Goal: Task Accomplishment & Management: Use online tool/utility

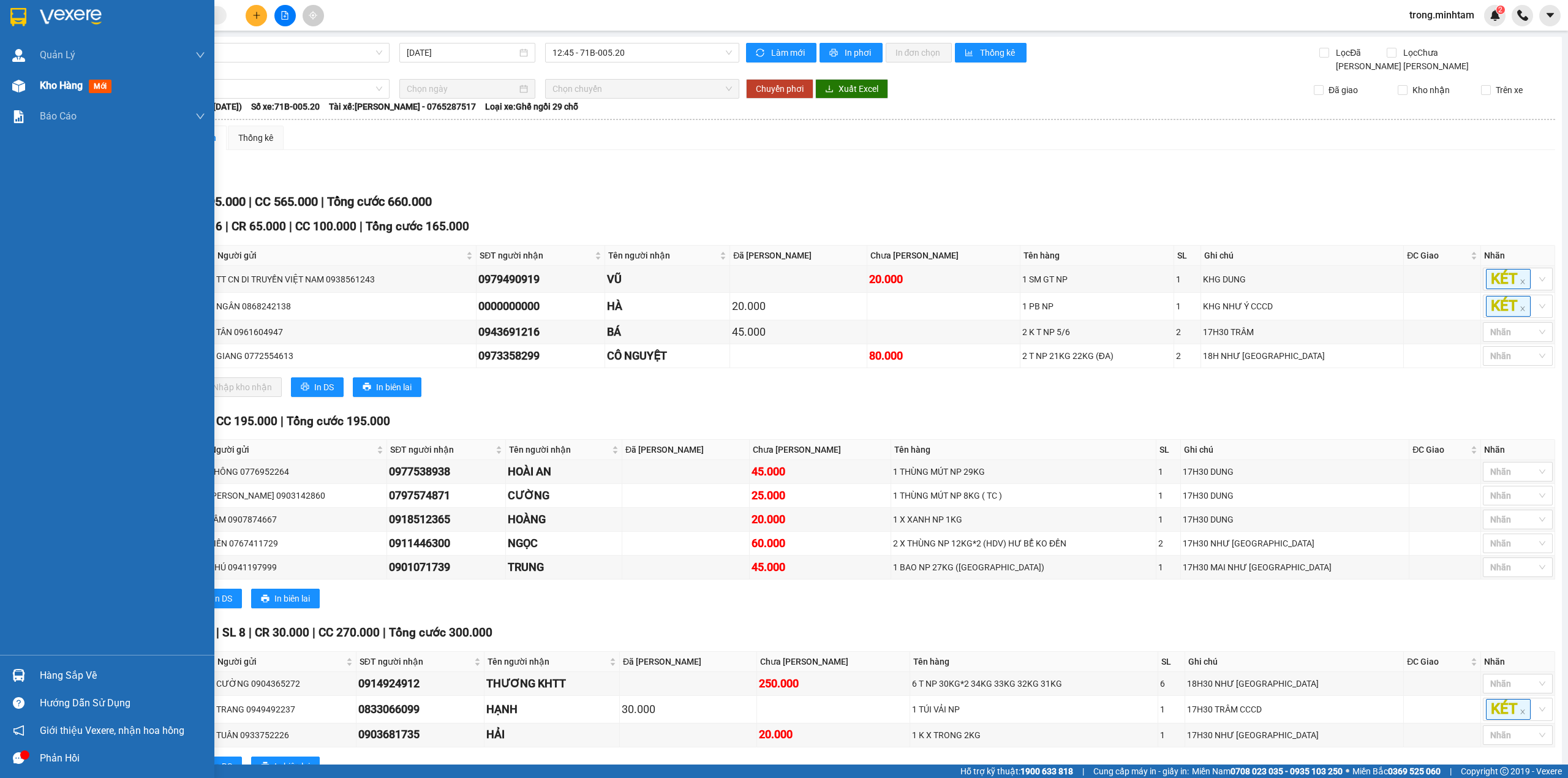
click at [67, 88] on span "Kho hàng" at bounding box center [62, 85] width 43 height 12
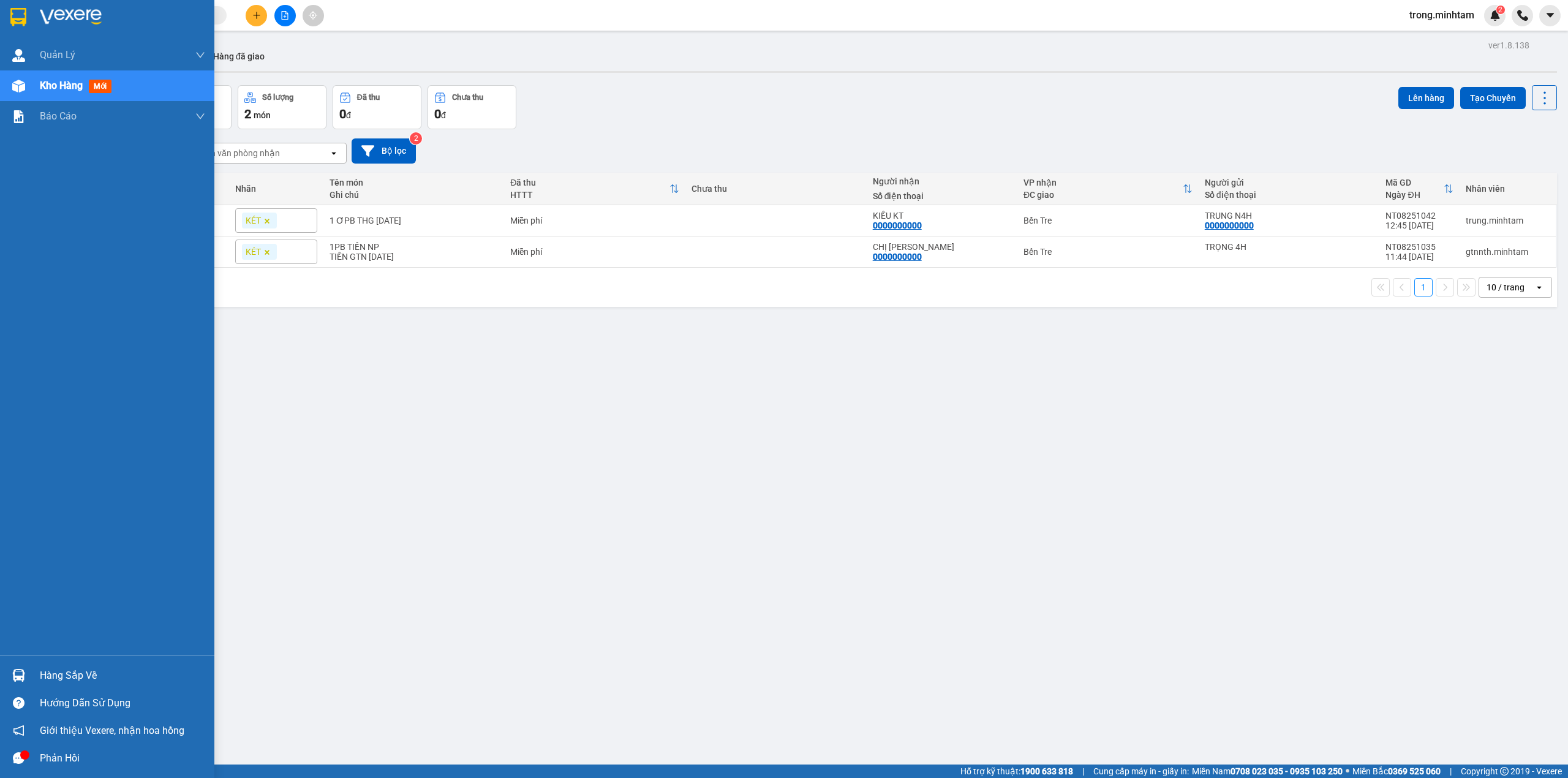
click at [92, 656] on div "Hàng sắp về Hướng dẫn sử dụng Giới thiệu Vexere, nhận hoa hồng Phản hồi" at bounding box center [107, 713] width 215 height 117
click at [91, 669] on div "Hàng sắp về" at bounding box center [123, 675] width 165 height 18
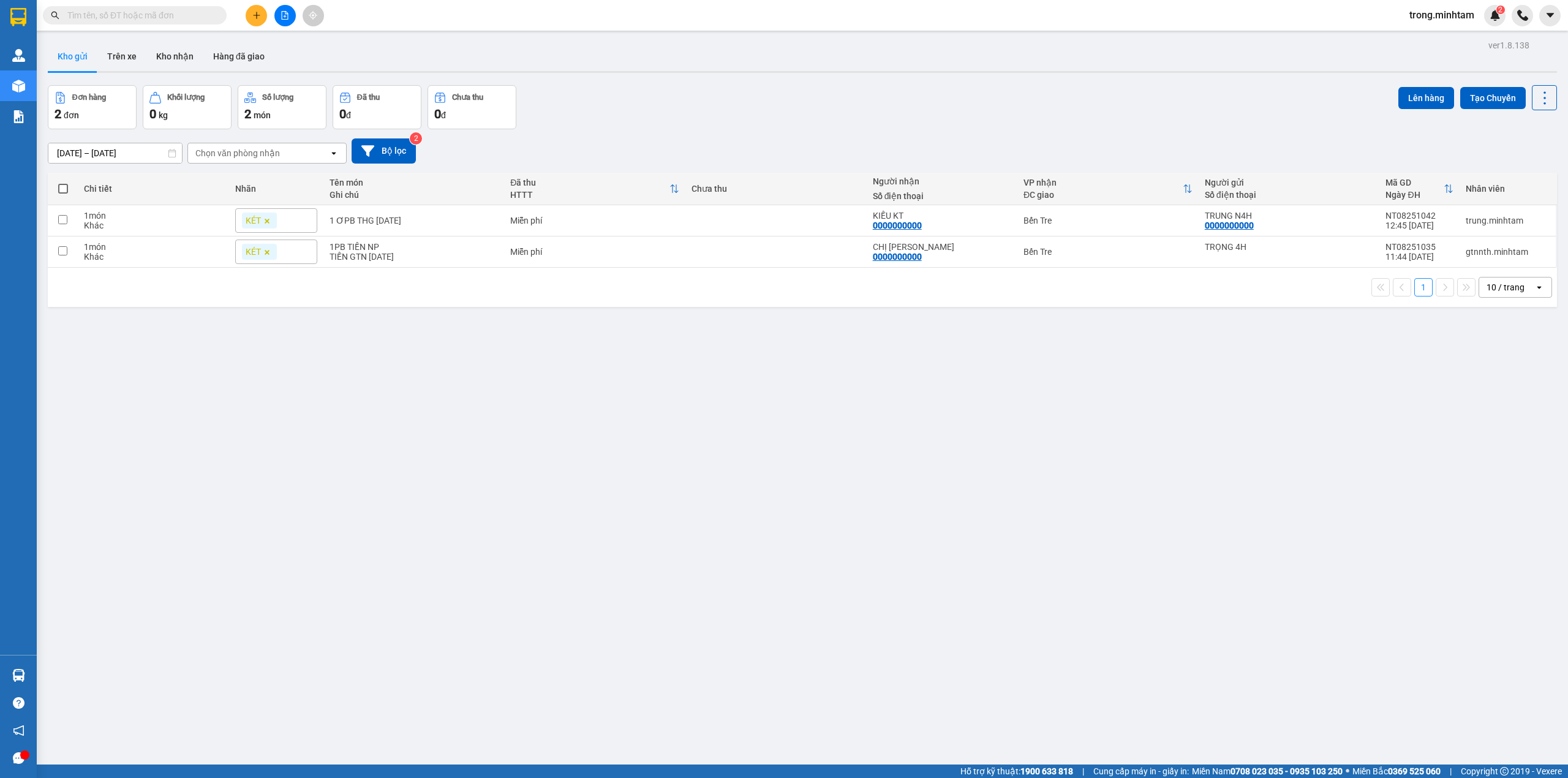
click at [290, 176] on section "Kết quả tìm kiếm ( 0 ) Bộ lọc No Data trong.minhtam 2 Quản [PERSON_NAME] lý khá…" at bounding box center [784, 389] width 1568 height 778
click at [163, 54] on button "Kho nhận" at bounding box center [175, 56] width 57 height 30
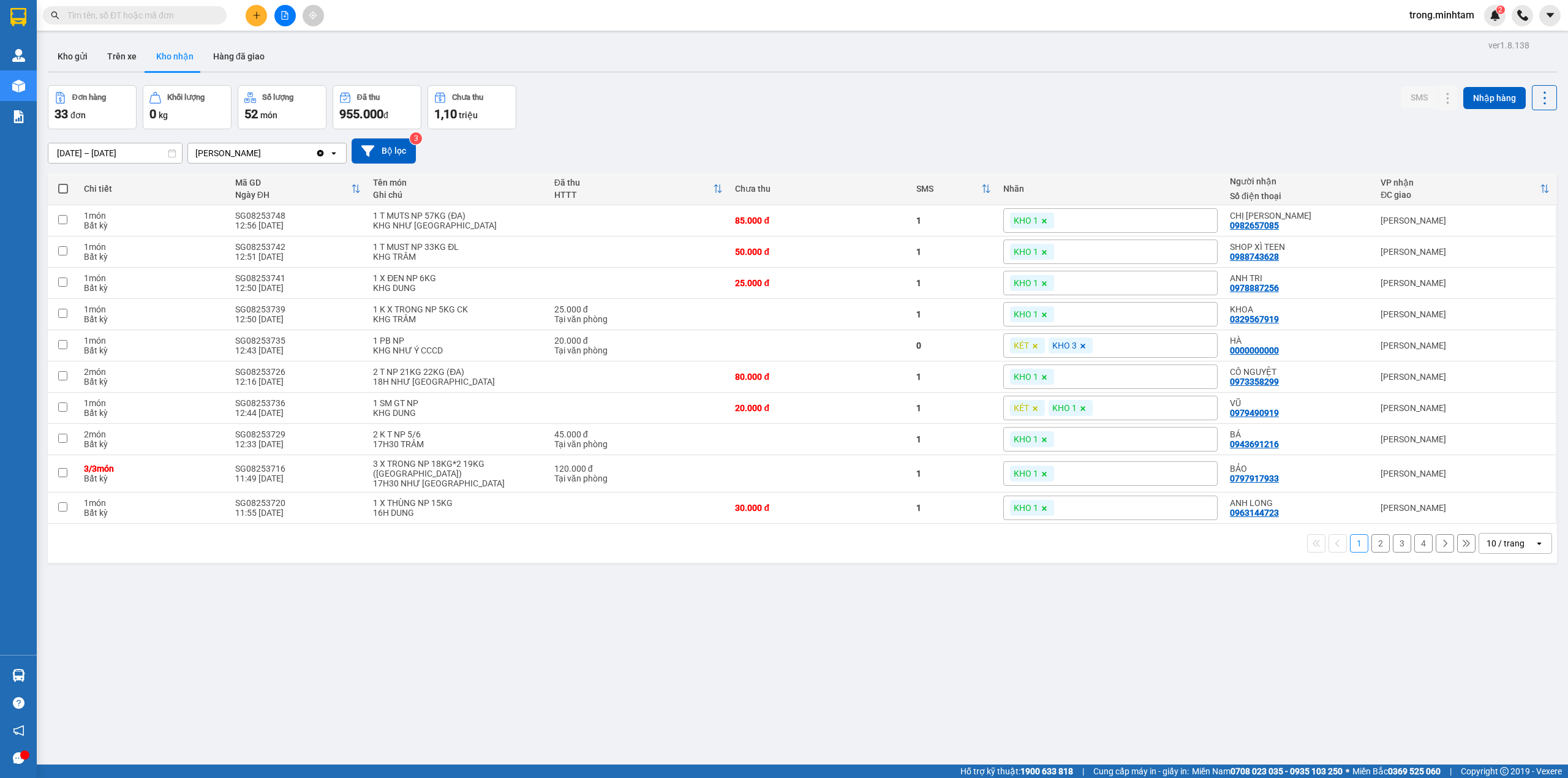
click at [1479, 538] on div "10 / trang" at bounding box center [1506, 543] width 55 height 19
click at [1497, 683] on span "100 / trang" at bounding box center [1497, 680] width 44 height 12
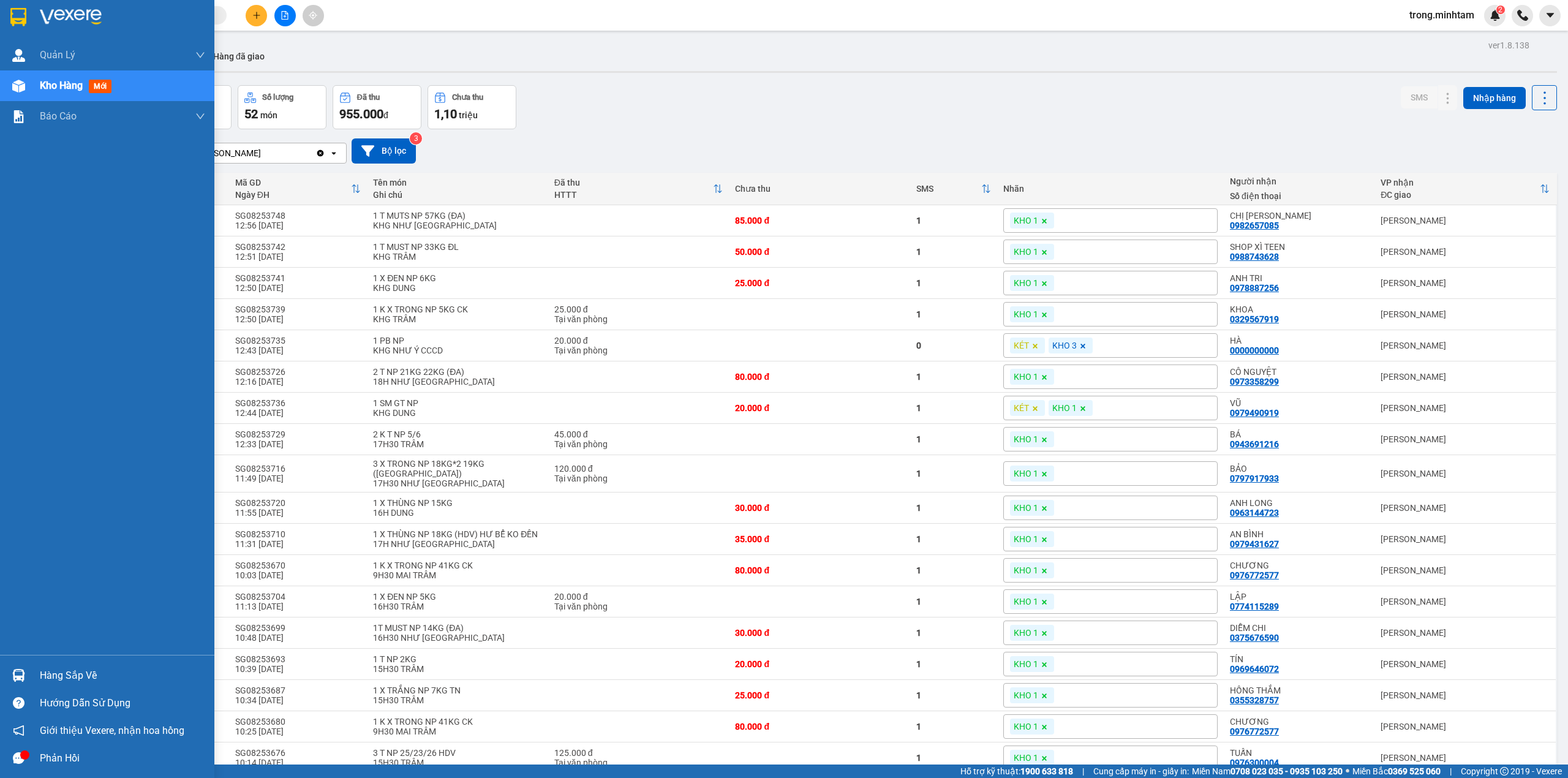
click at [64, 681] on div "Hàng sắp về" at bounding box center [123, 675] width 165 height 18
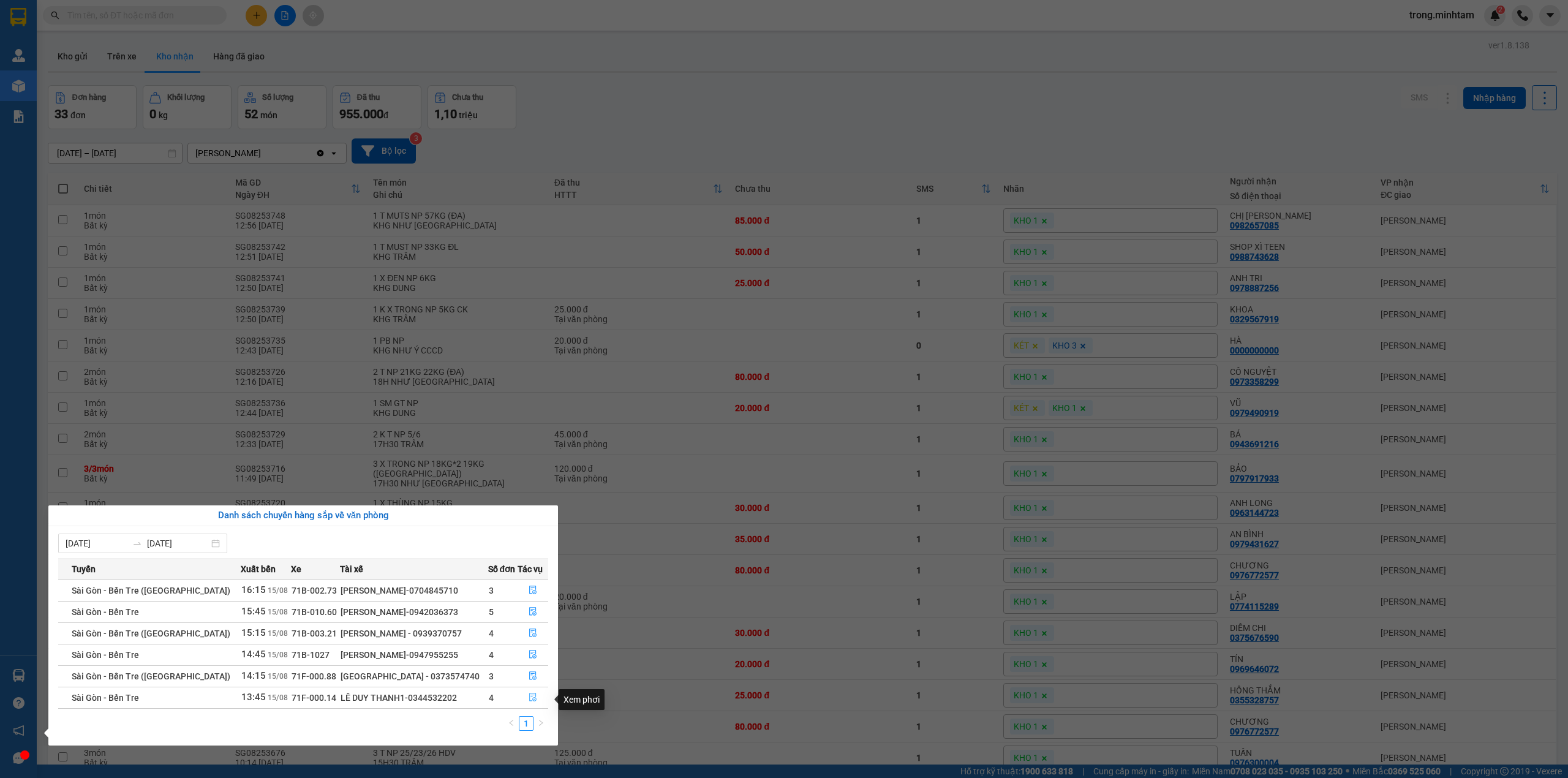
click at [519, 700] on button "button" at bounding box center [533, 697] width 30 height 19
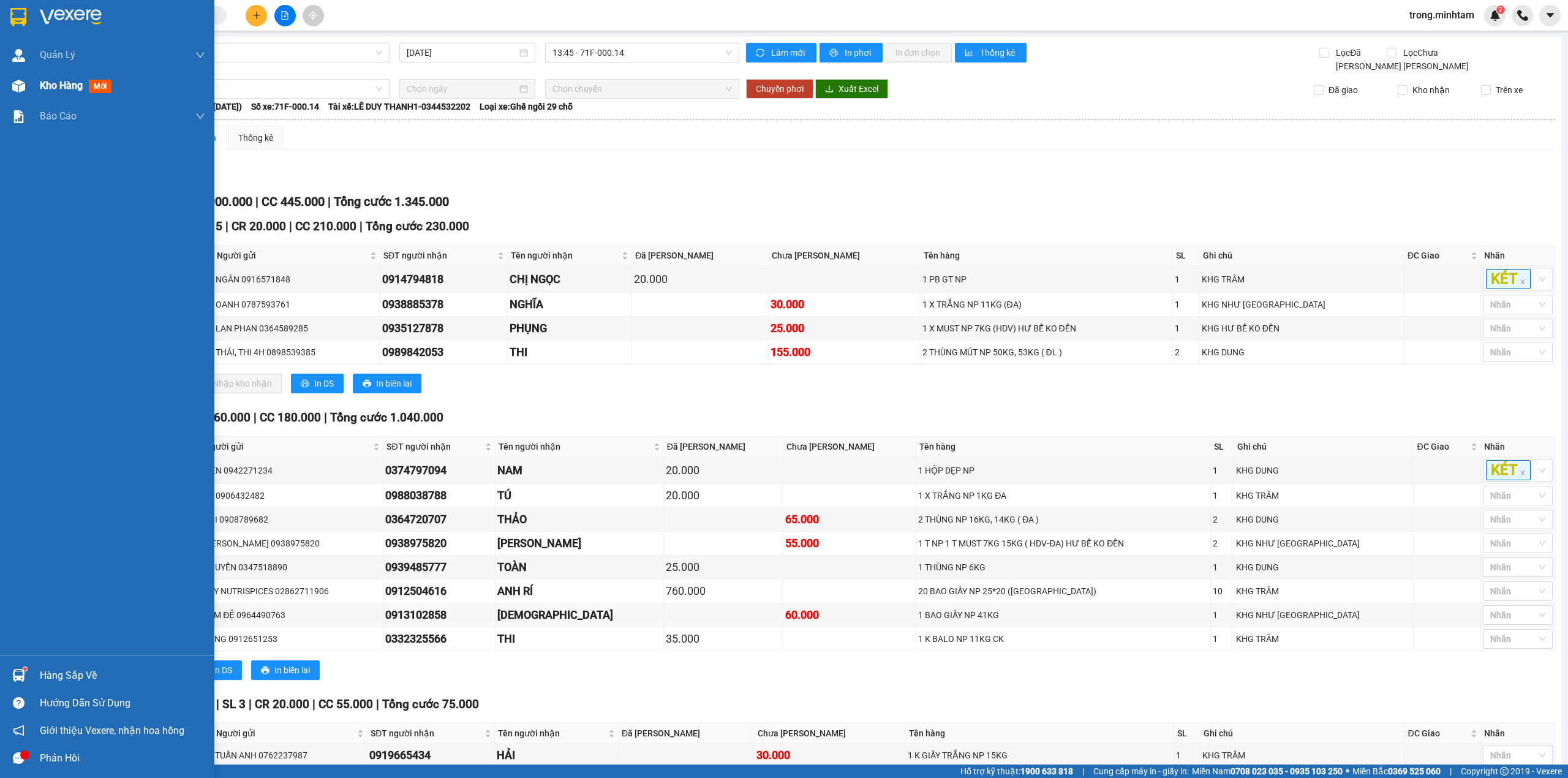
click at [71, 95] on div "Kho hàng mới" at bounding box center [123, 86] width 165 height 30
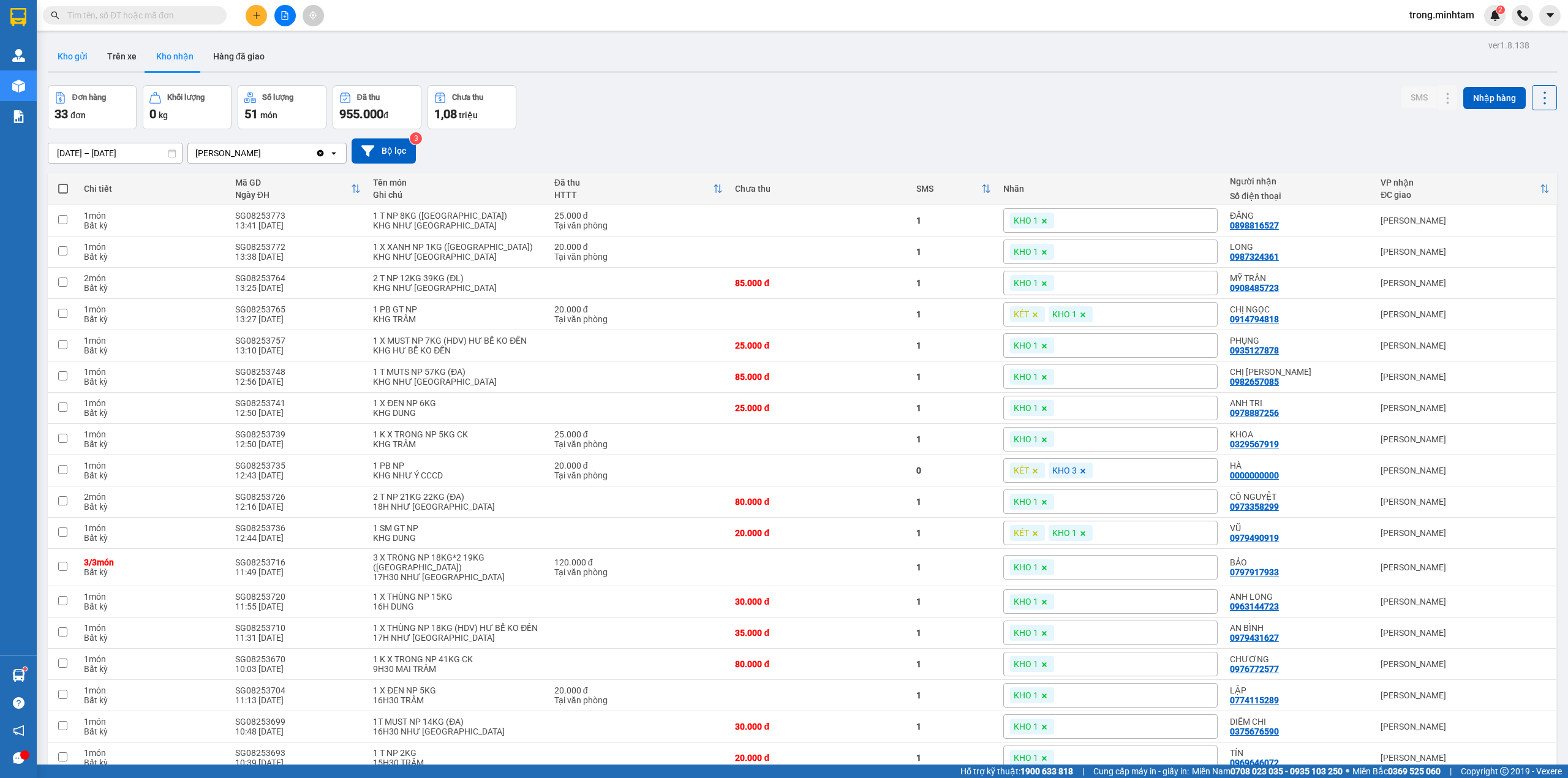
click at [65, 60] on button "Kho gửi" at bounding box center [73, 56] width 50 height 30
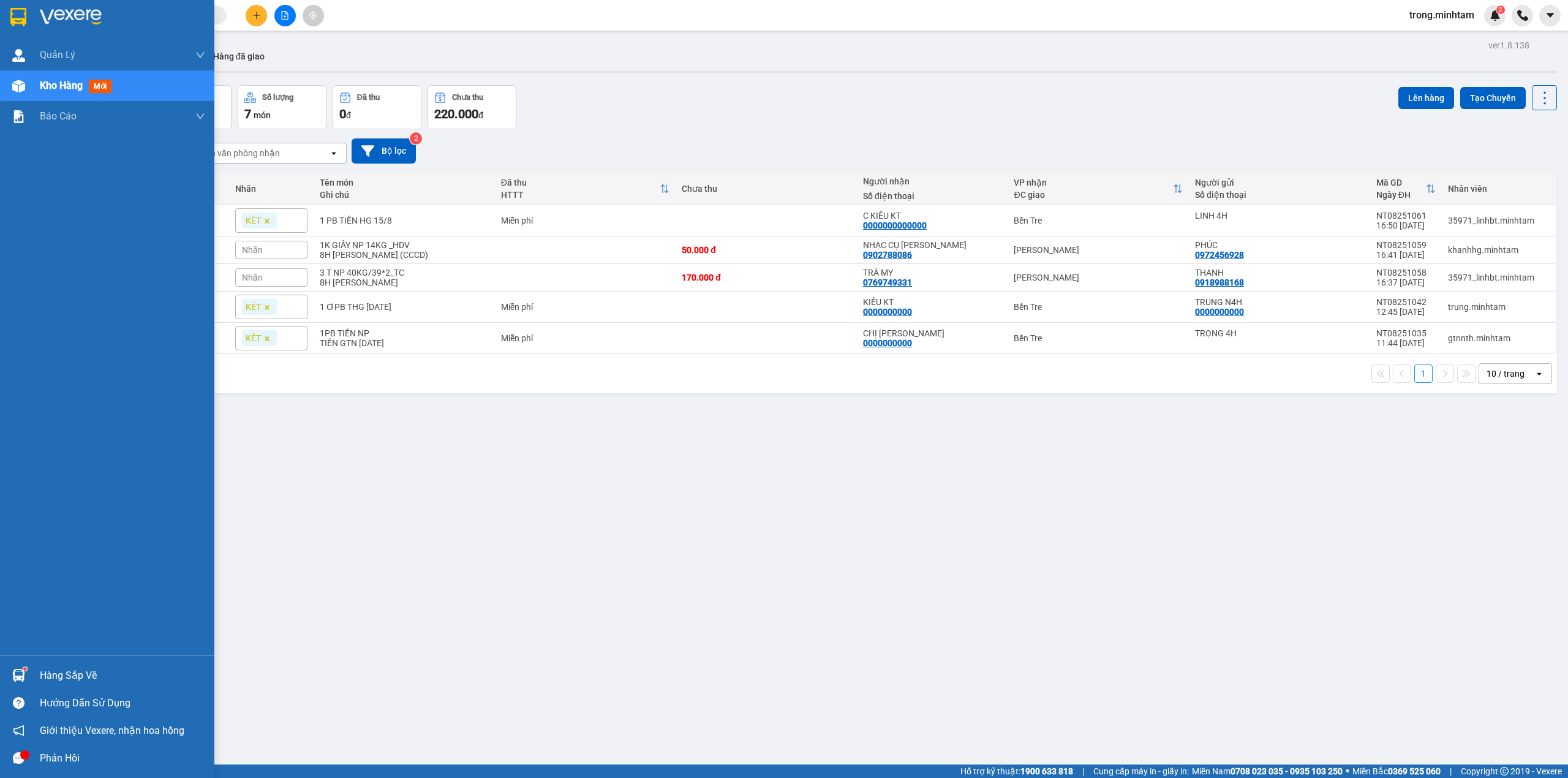
click at [79, 679] on div "Hàng sắp về" at bounding box center [123, 675] width 165 height 18
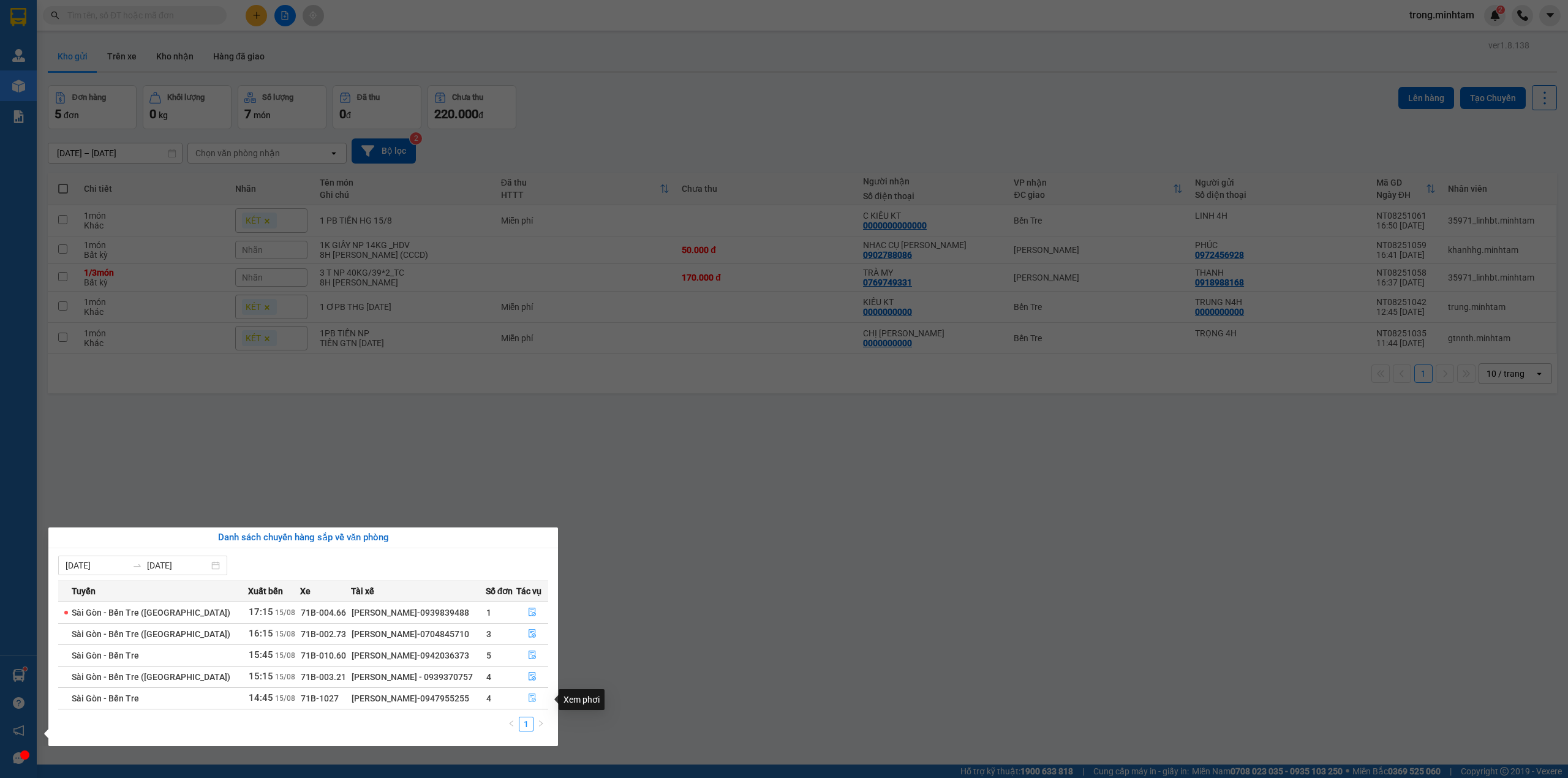
click at [528, 702] on icon "file-done" at bounding box center [532, 697] width 9 height 9
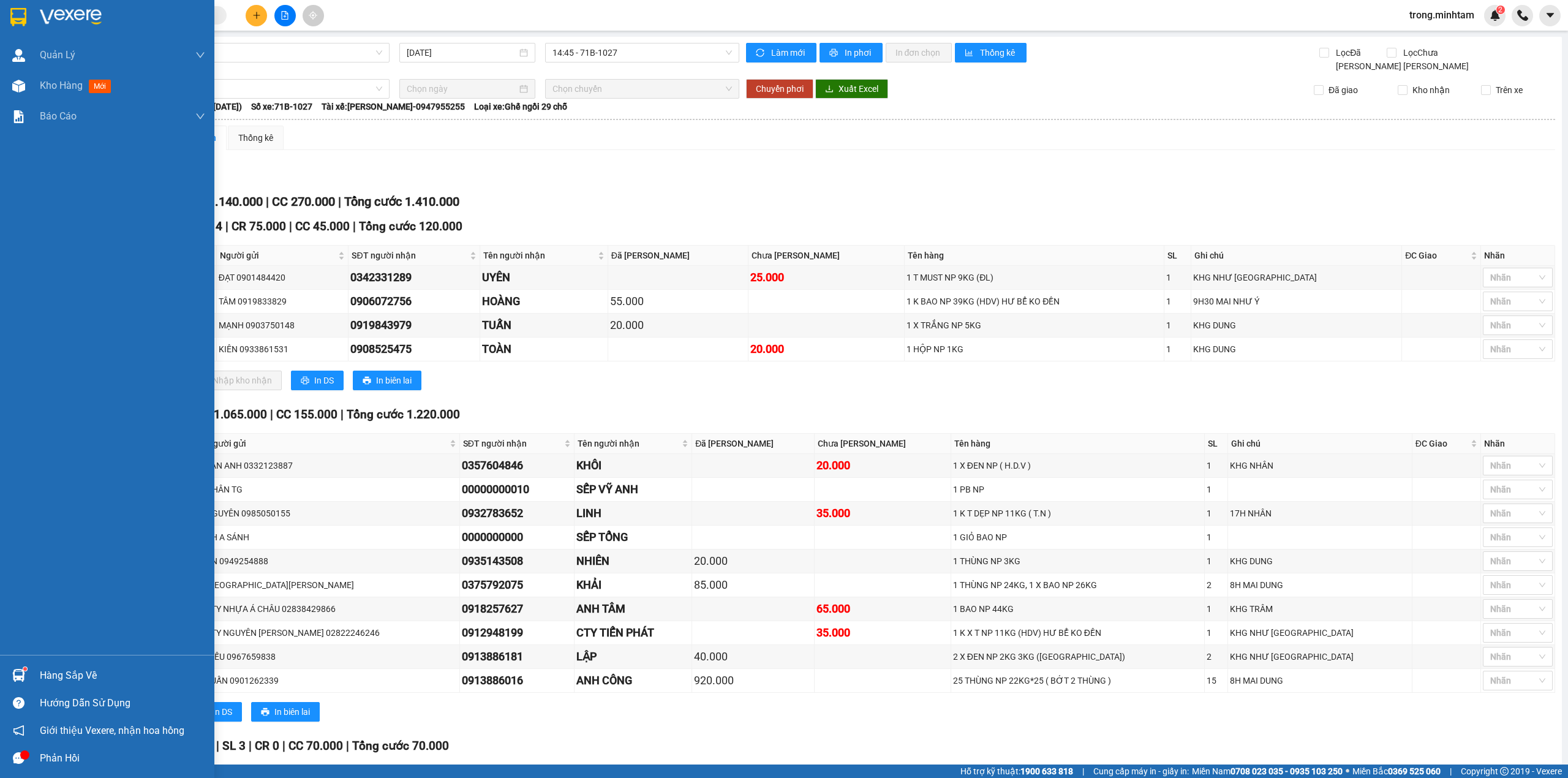
click at [60, 664] on div "Hàng sắp về" at bounding box center [107, 675] width 215 height 27
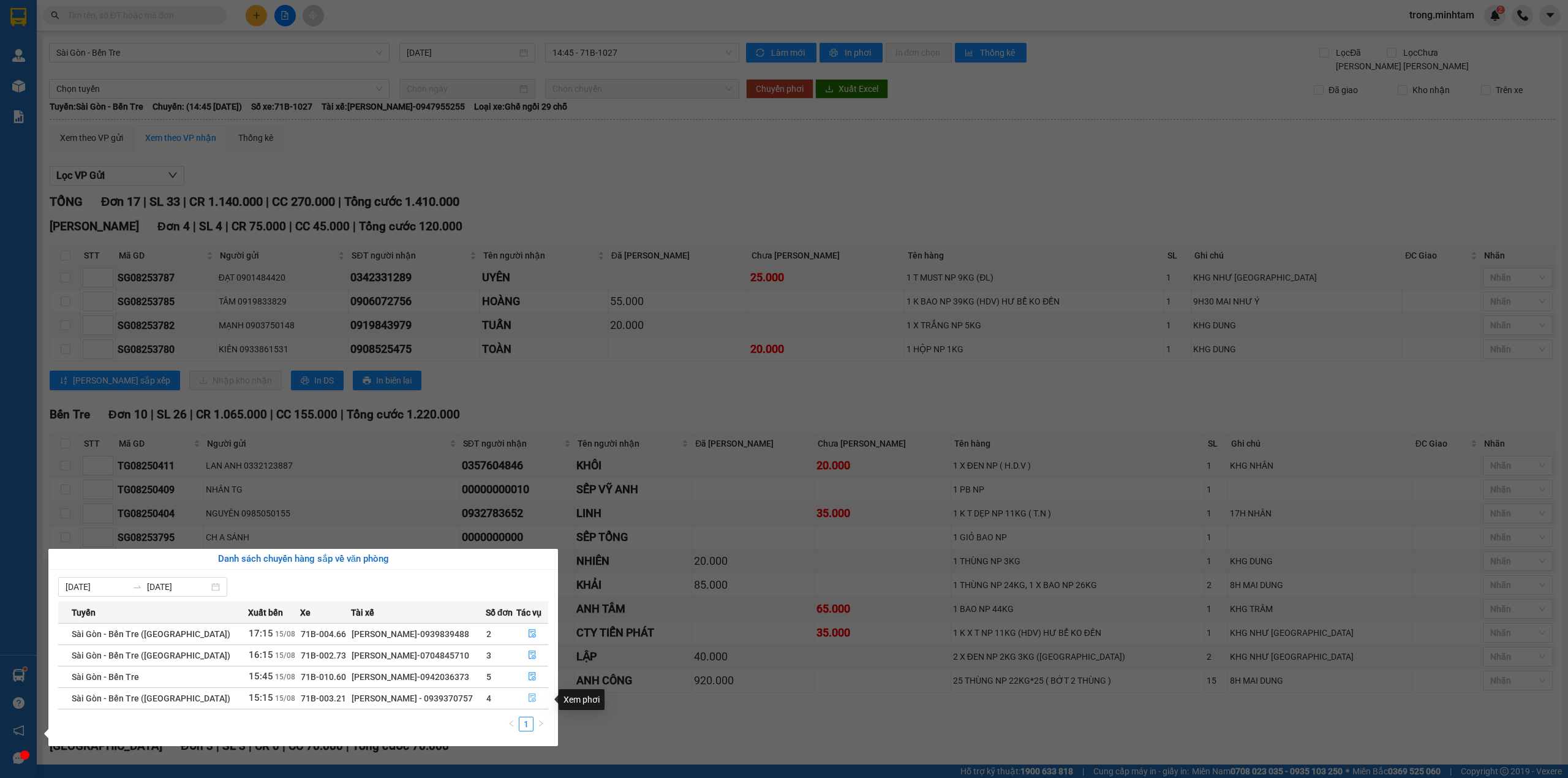
click at [528, 697] on icon "file-done" at bounding box center [532, 697] width 9 height 9
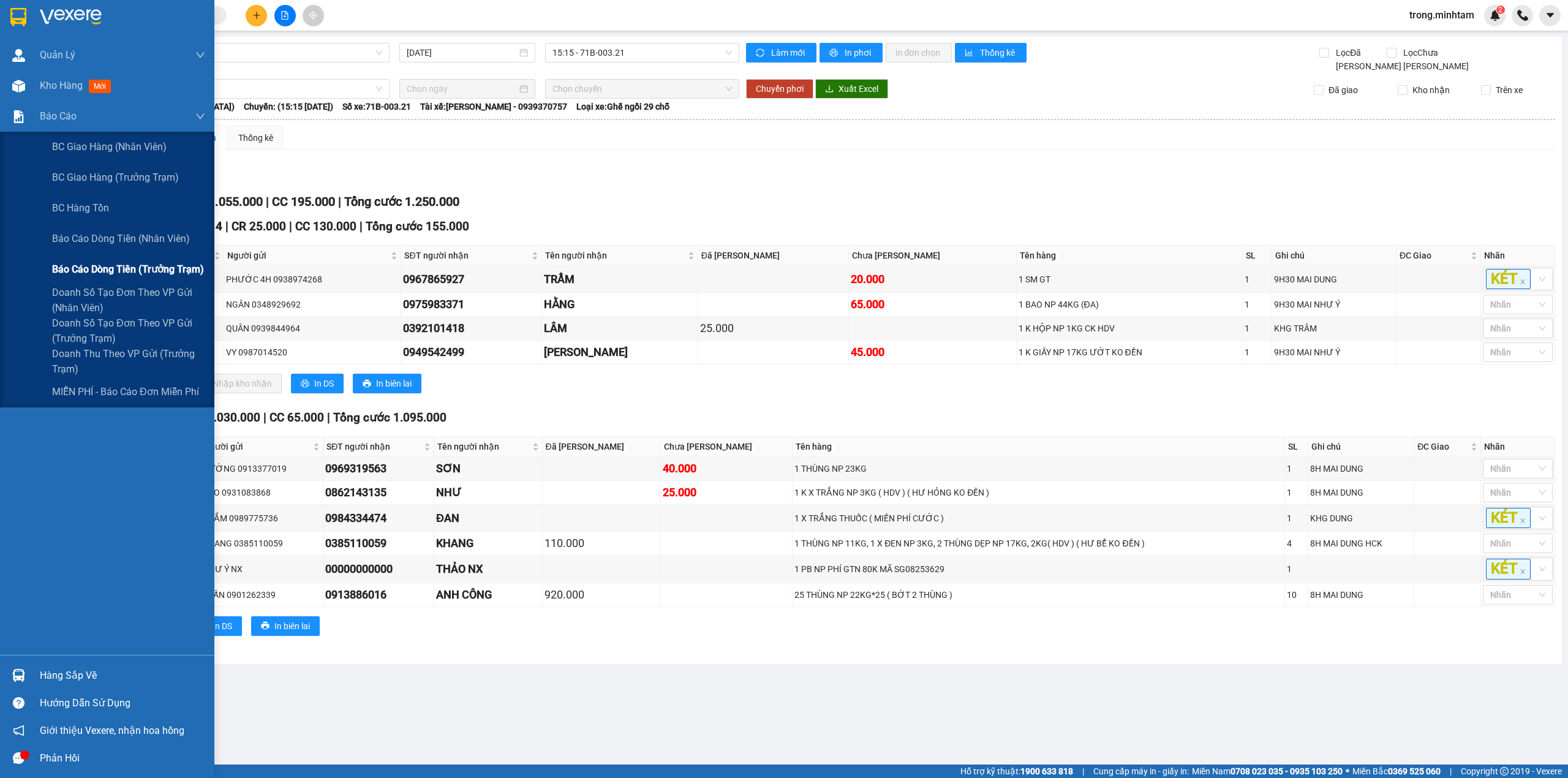
click at [123, 271] on span "Báo cáo dòng tiền (trưởng trạm)" at bounding box center [128, 268] width 152 height 15
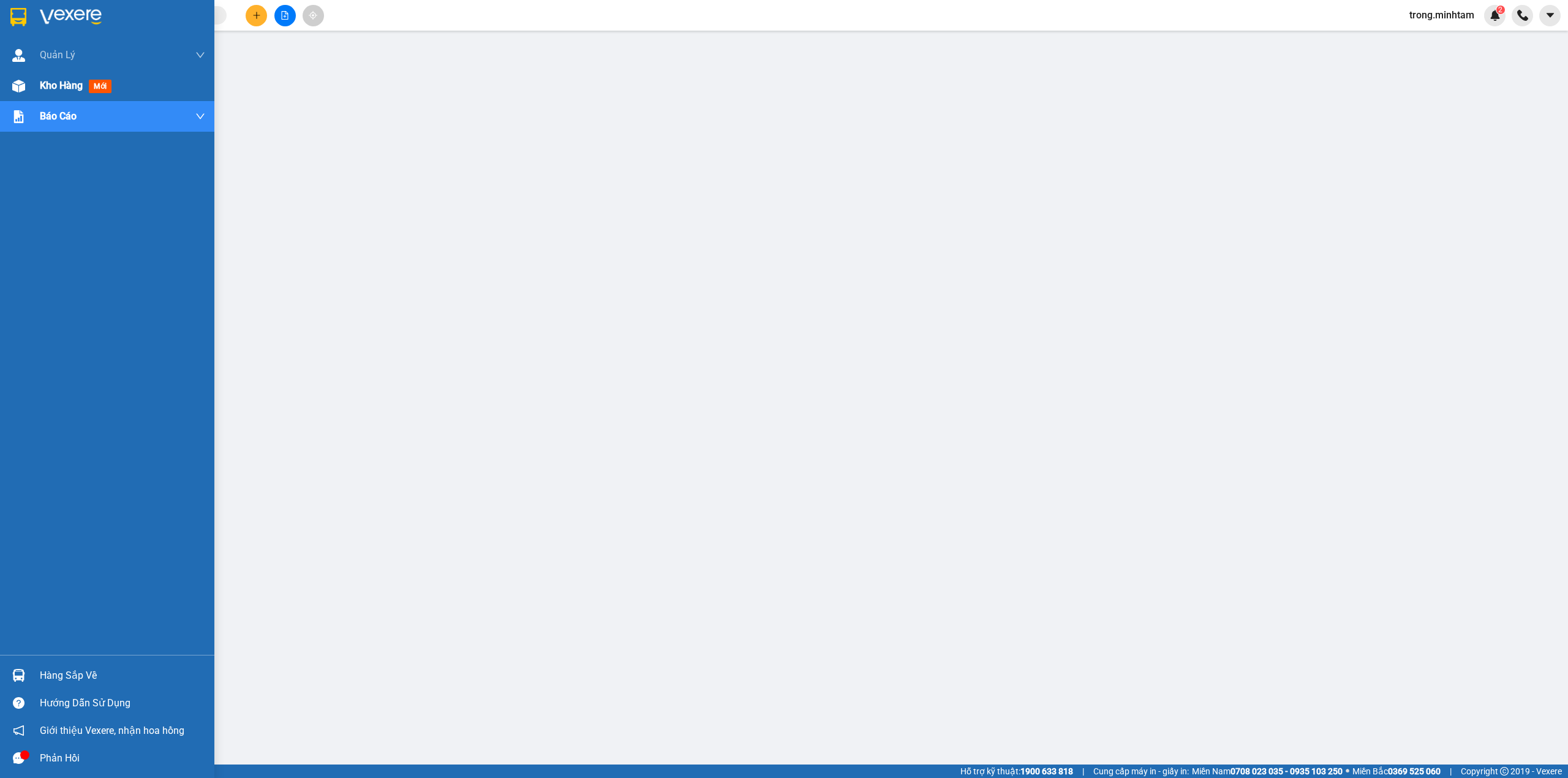
click at [40, 79] on span "Kho hàng" at bounding box center [62, 85] width 43 height 12
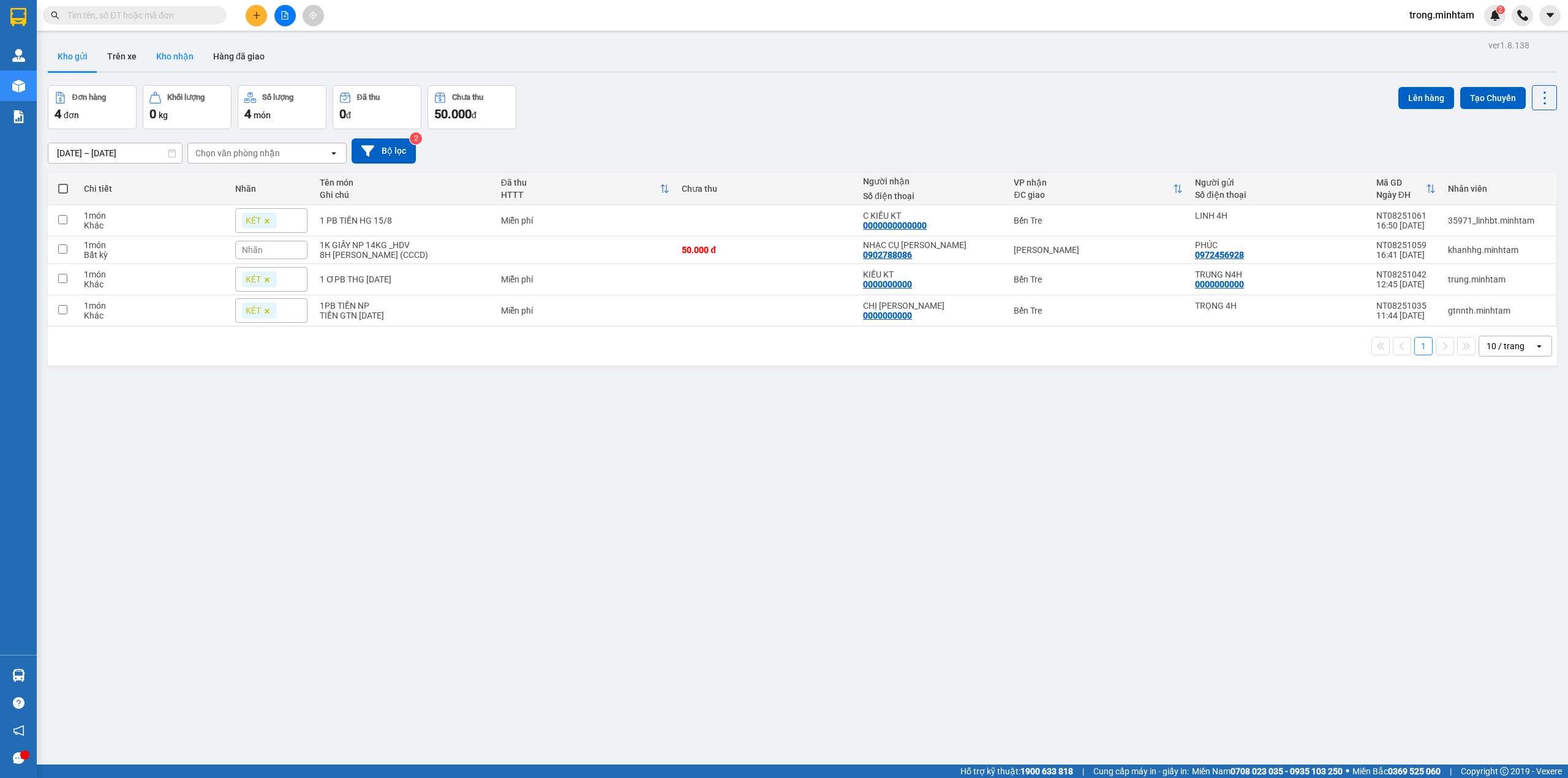
click at [196, 59] on button "Kho nhận" at bounding box center [175, 56] width 57 height 30
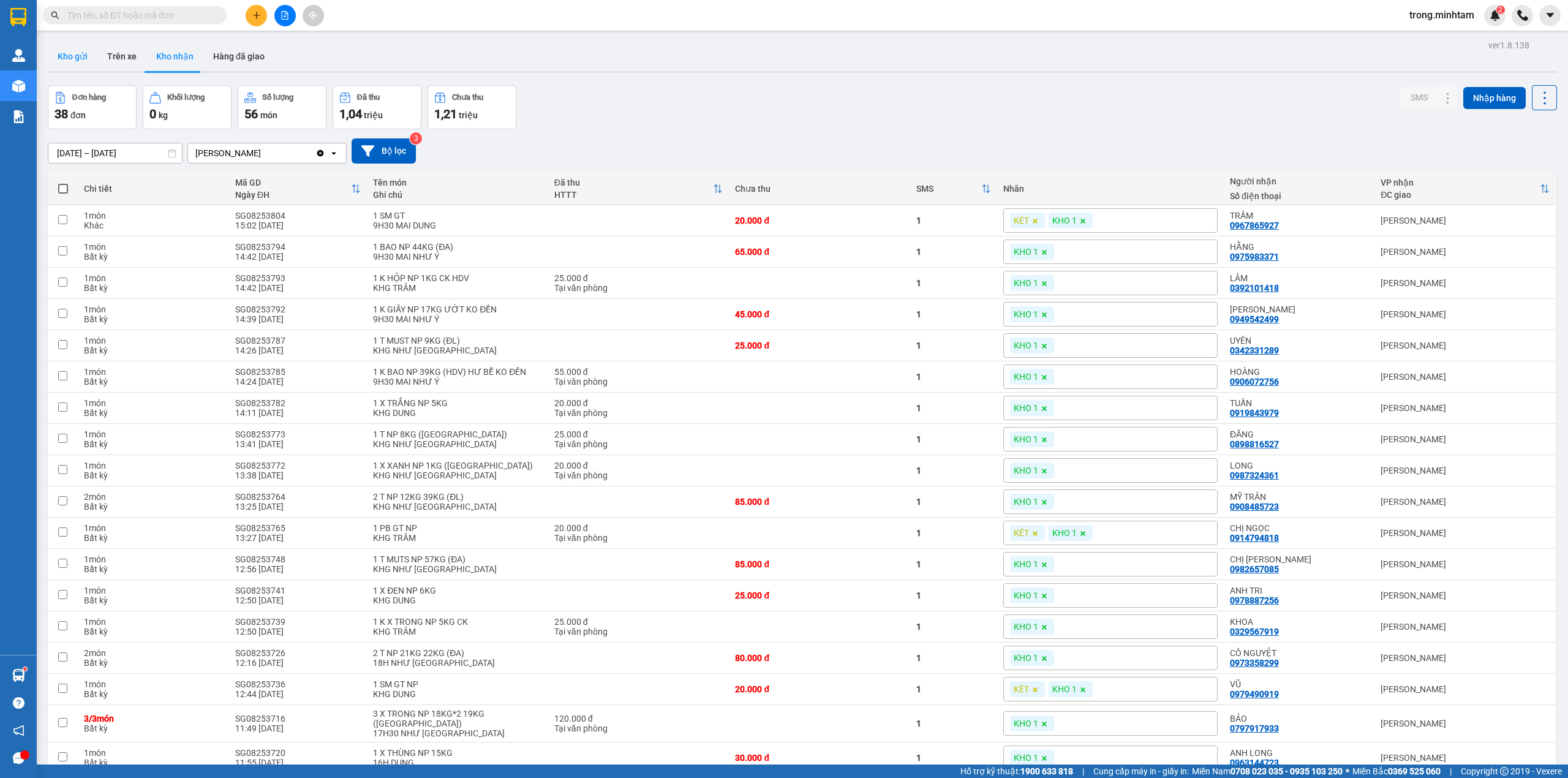
click at [79, 49] on button "Kho gửi" at bounding box center [73, 56] width 50 height 30
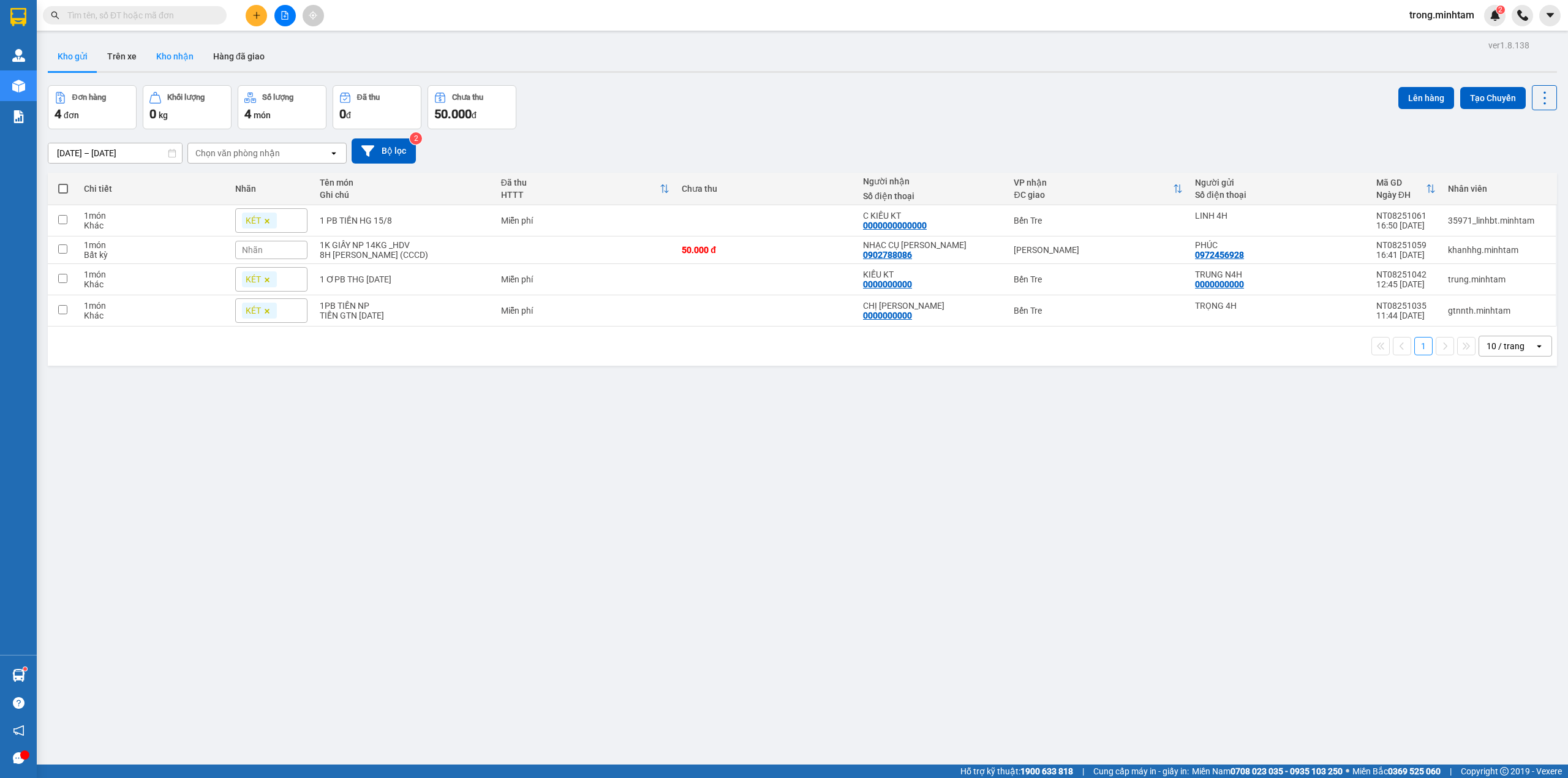
click at [186, 59] on button "Kho nhận" at bounding box center [175, 56] width 57 height 30
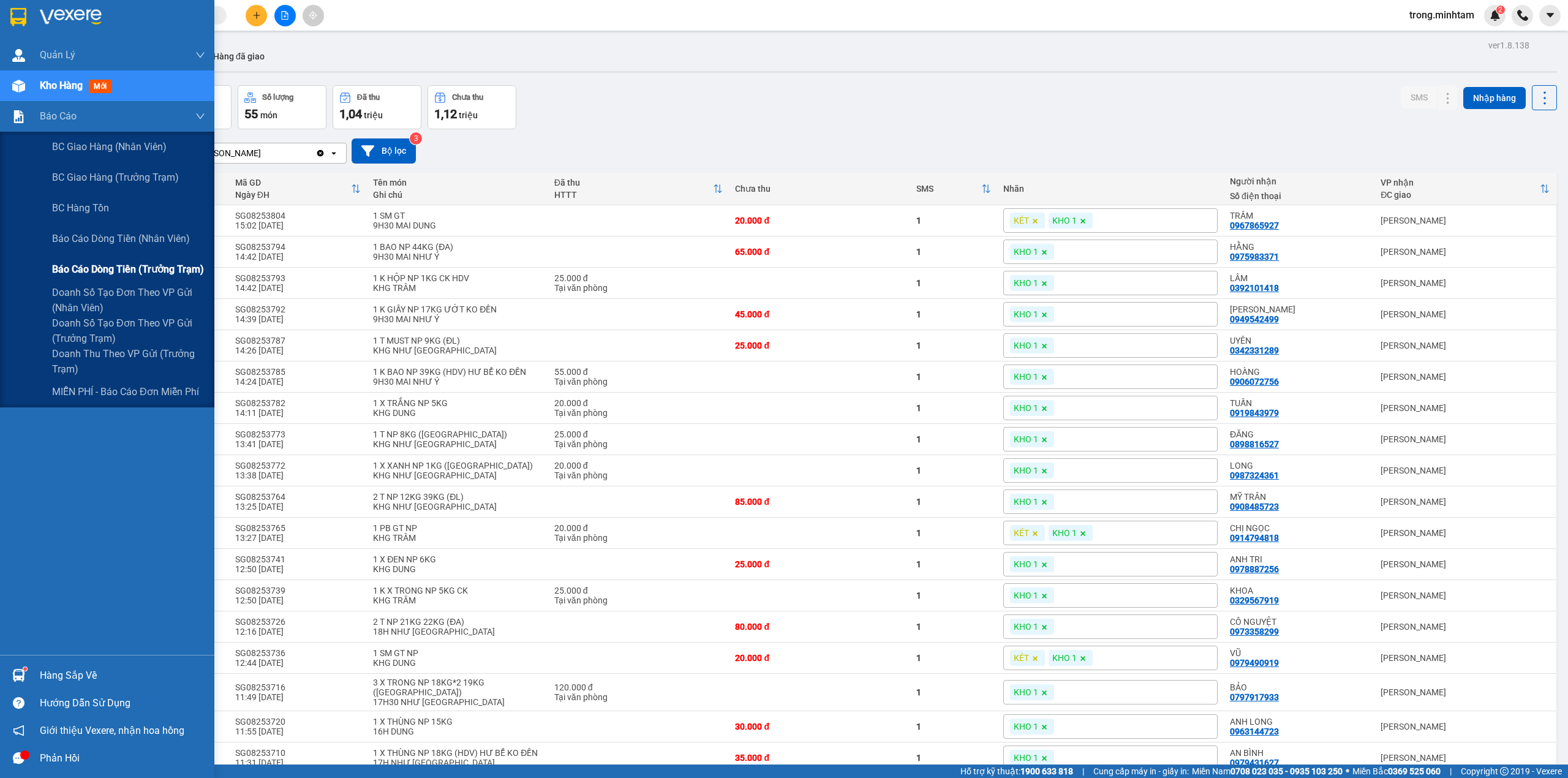
click at [142, 272] on span "Báo cáo dòng tiền (trưởng trạm)" at bounding box center [128, 268] width 152 height 15
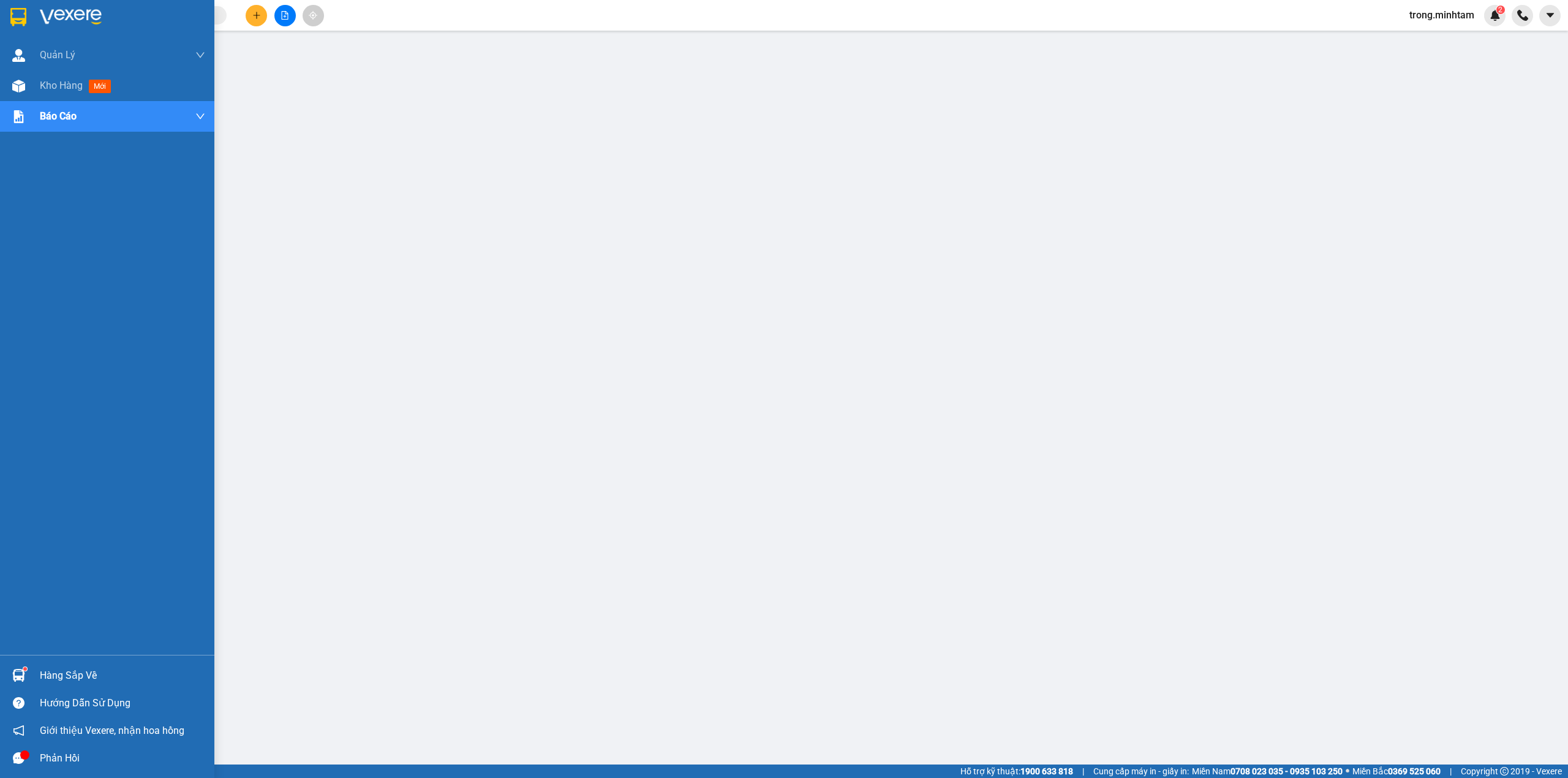
click at [62, 683] on div "Hàng sắp về" at bounding box center [123, 675] width 165 height 18
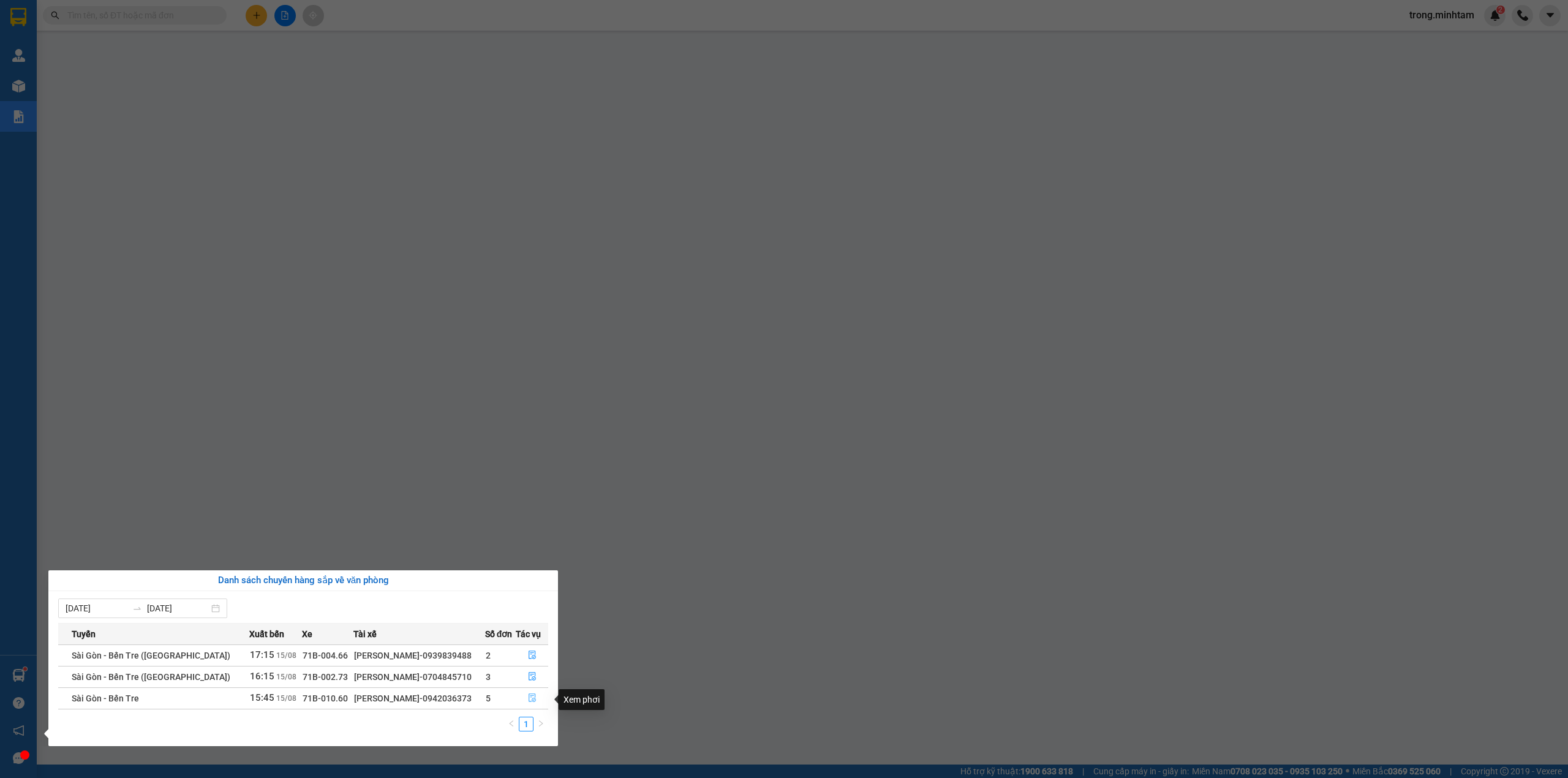
click at [529, 697] on icon "file-done" at bounding box center [532, 697] width 9 height 9
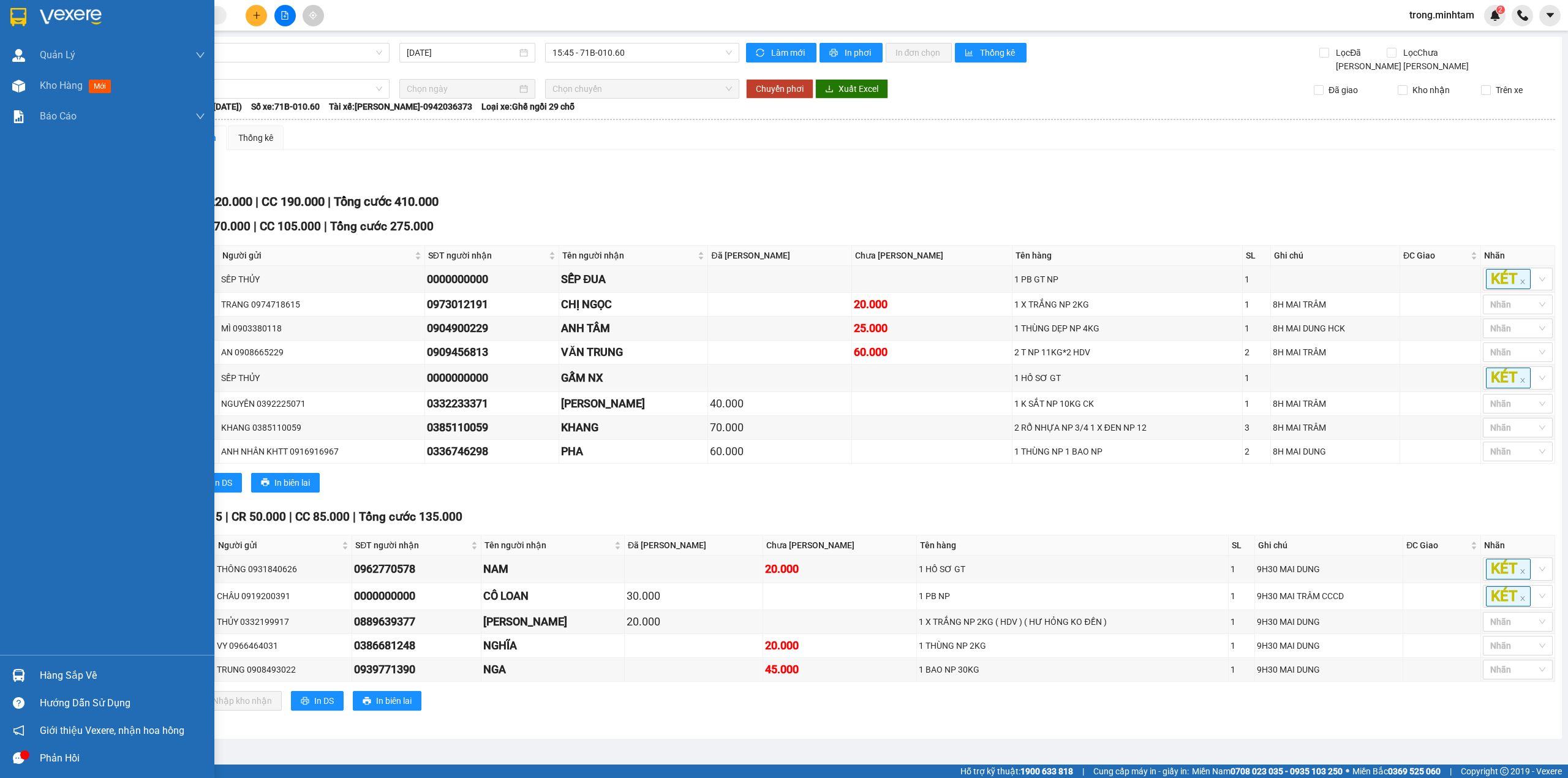
click at [56, 664] on div "Hàng sắp về" at bounding box center [107, 675] width 215 height 27
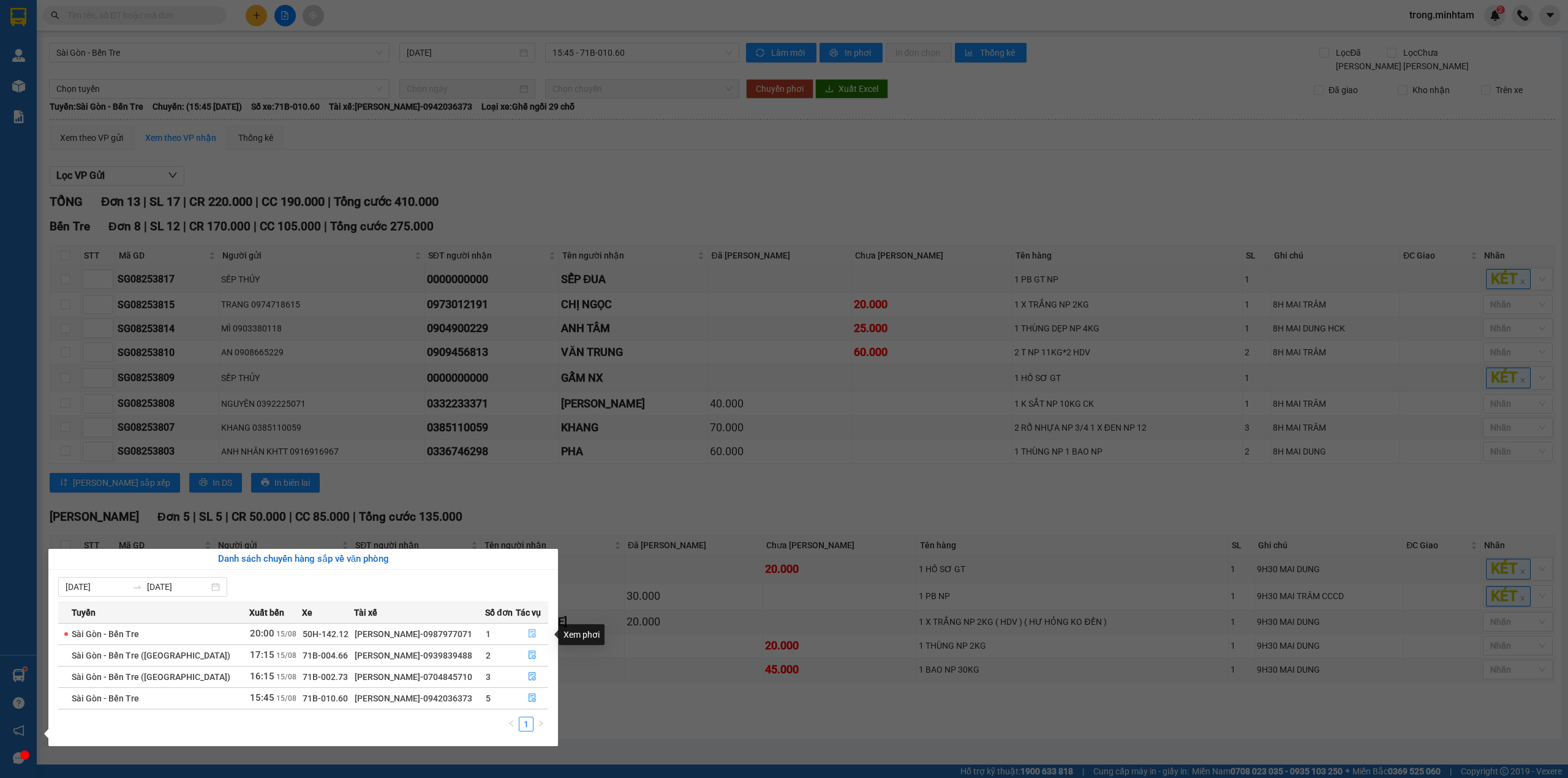
click at [530, 637] on icon "file-done" at bounding box center [532, 634] width 7 height 9
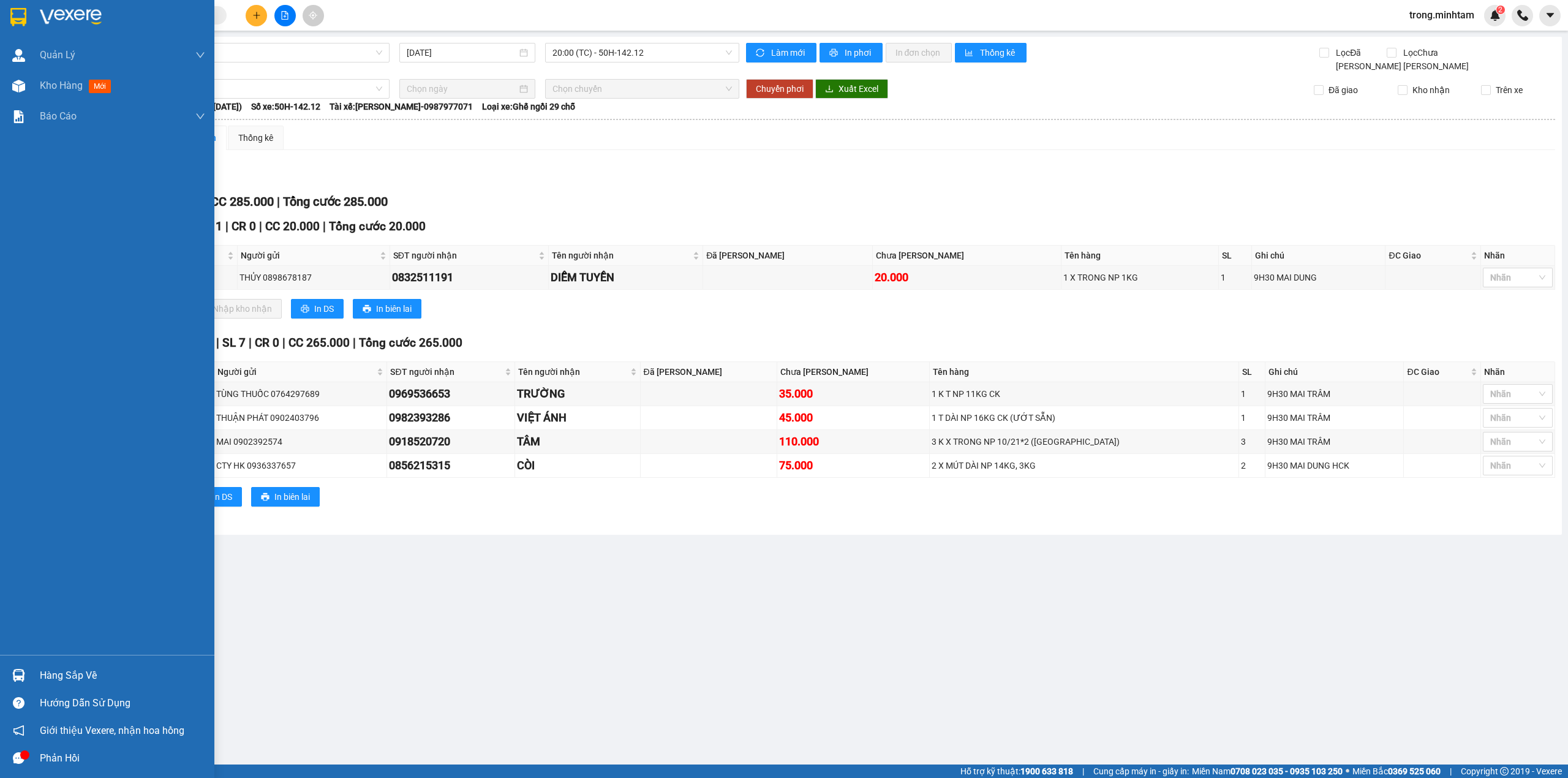
click at [51, 677] on div "Hàng sắp về" at bounding box center [123, 675] width 165 height 18
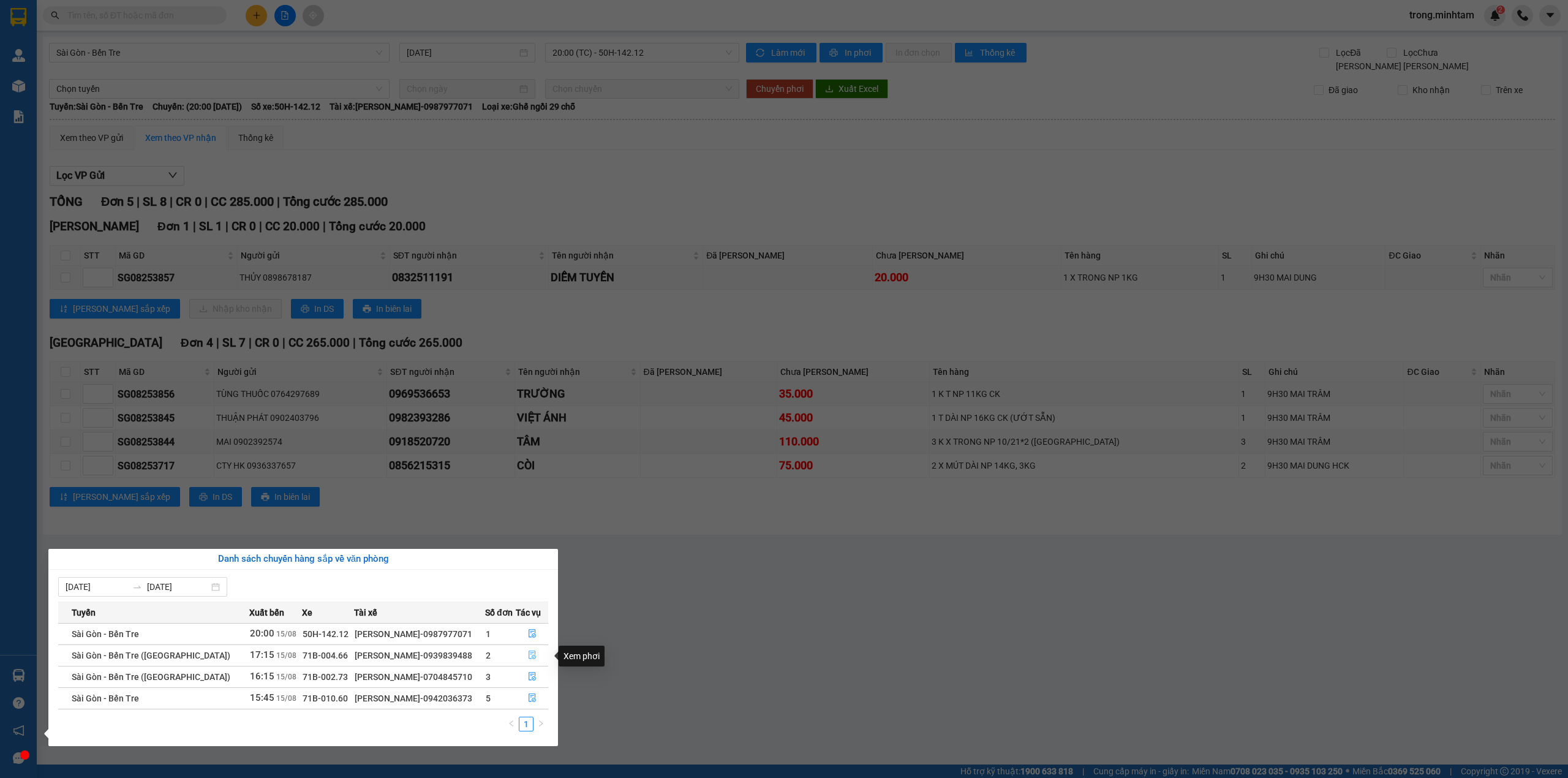
click at [530, 657] on icon "file-done" at bounding box center [532, 655] width 9 height 9
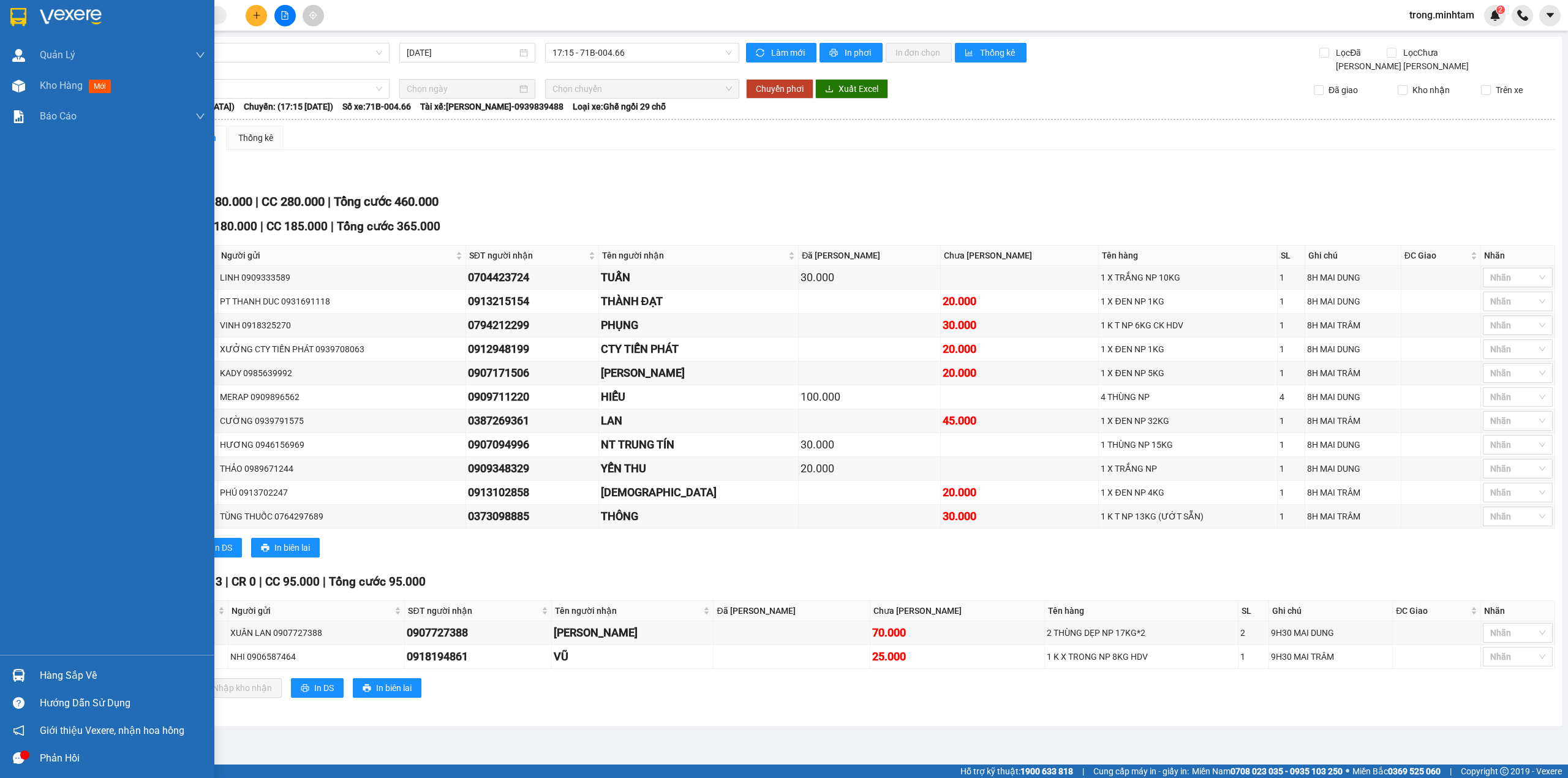
click at [34, 672] on div "Hàng sắp về" at bounding box center [107, 675] width 215 height 27
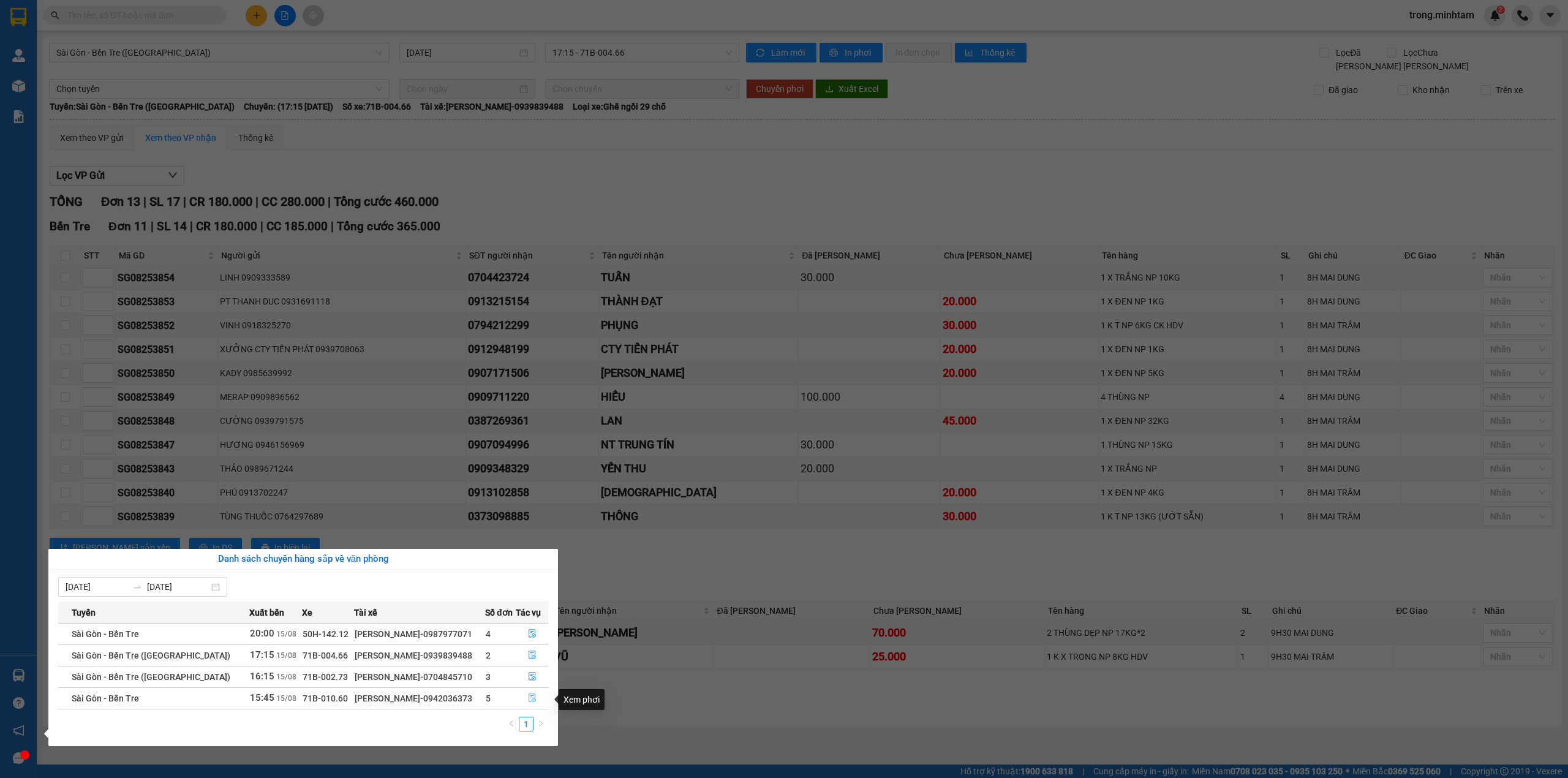
click at [528, 699] on icon "file-done" at bounding box center [532, 697] width 9 height 9
